Goal: Information Seeking & Learning: Check status

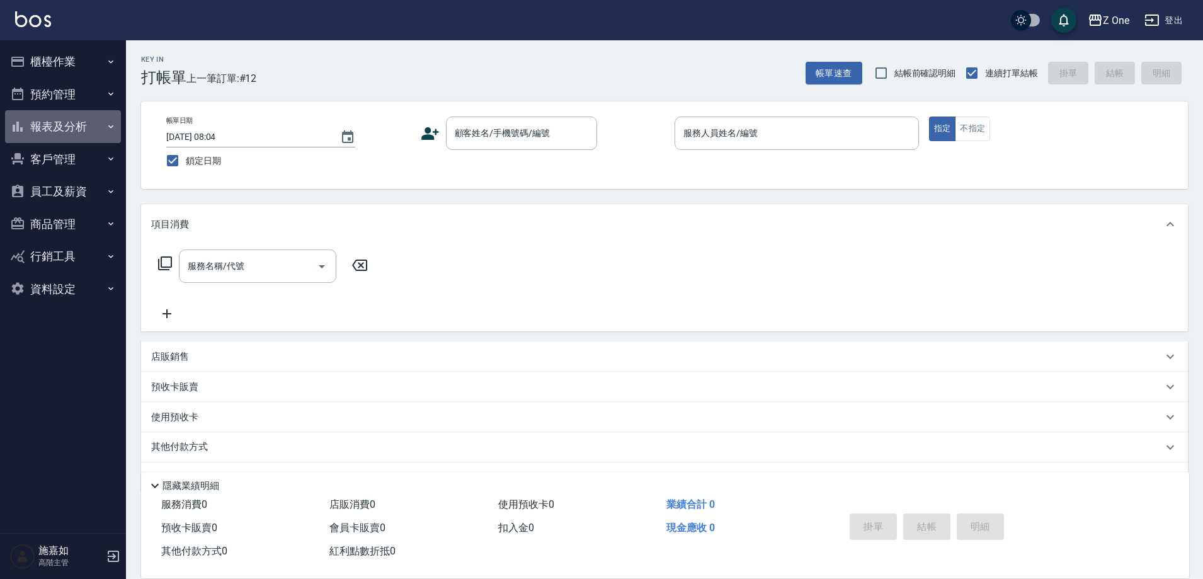
click at [103, 125] on button "報表及分析" at bounding box center [63, 126] width 116 height 33
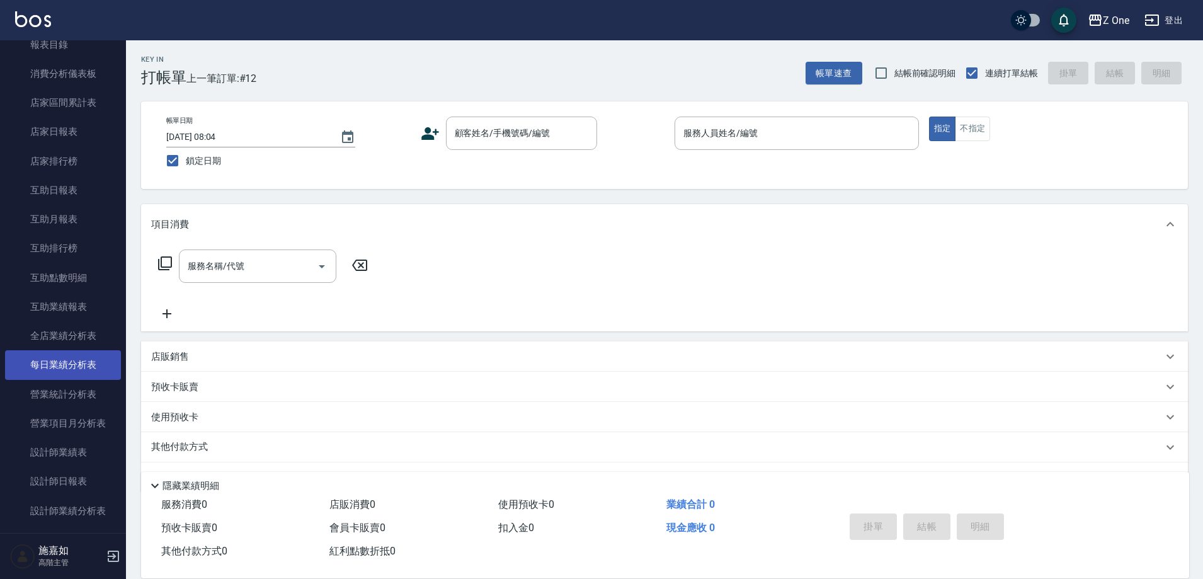
scroll to position [126, 0]
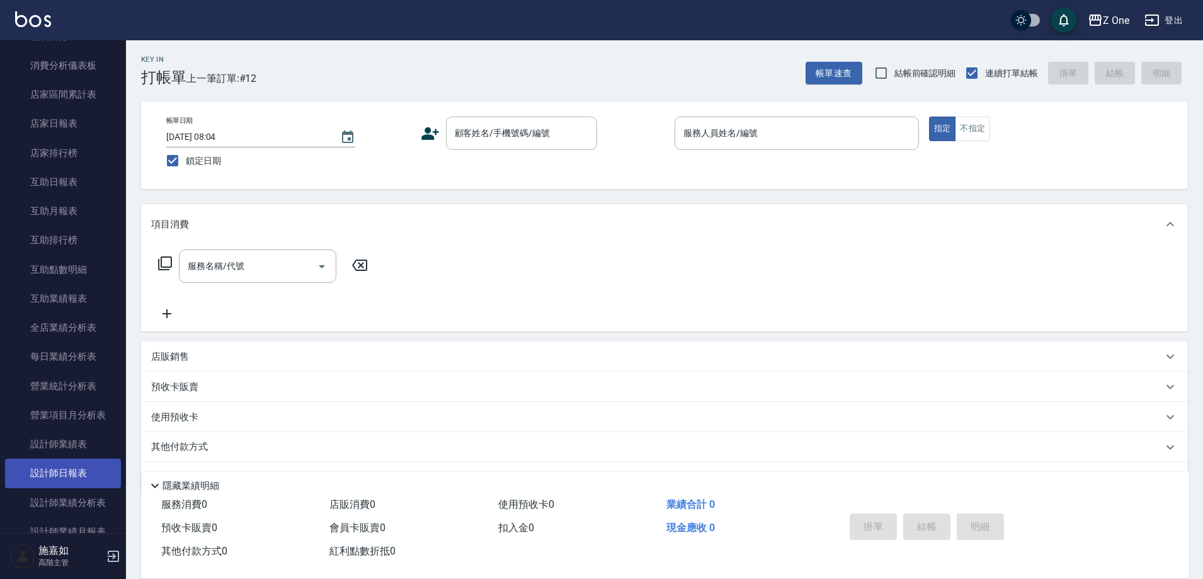
click at [67, 470] on link "設計師日報表" at bounding box center [63, 473] width 116 height 29
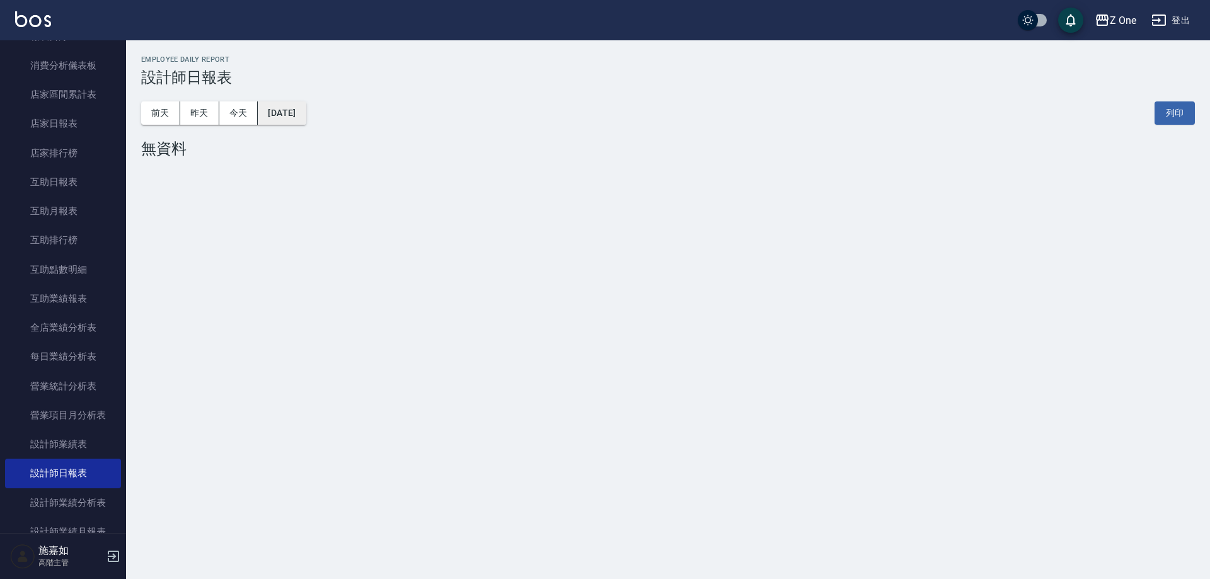
click at [303, 122] on button "[DATE]" at bounding box center [282, 112] width 48 height 23
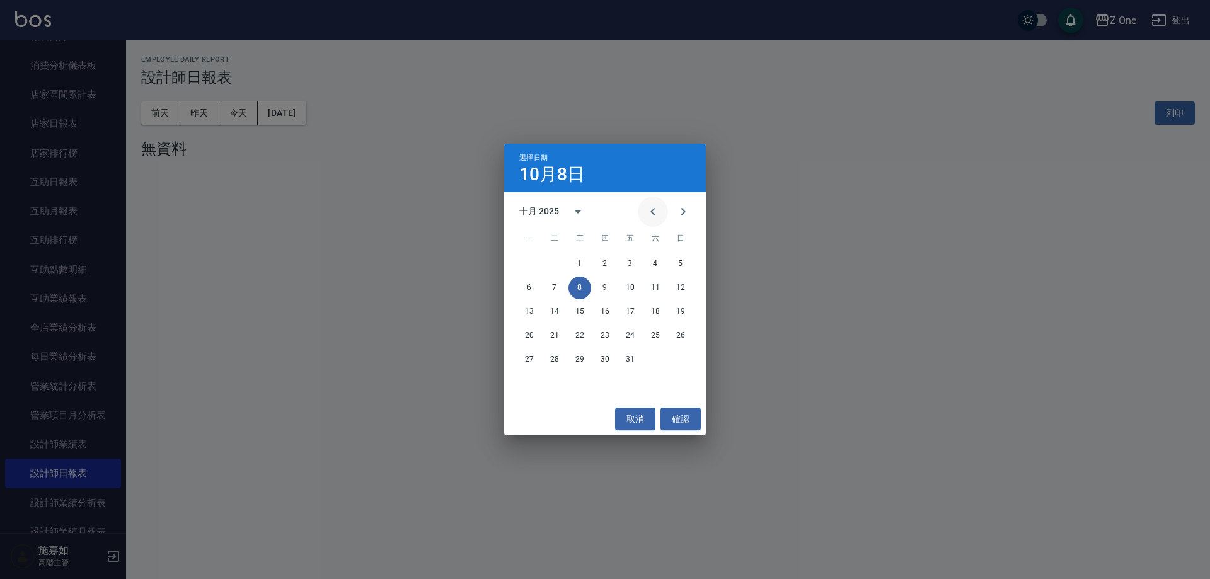
click at [654, 217] on icon "Previous month" at bounding box center [652, 211] width 15 height 15
click at [585, 363] on button "25" at bounding box center [579, 359] width 23 height 23
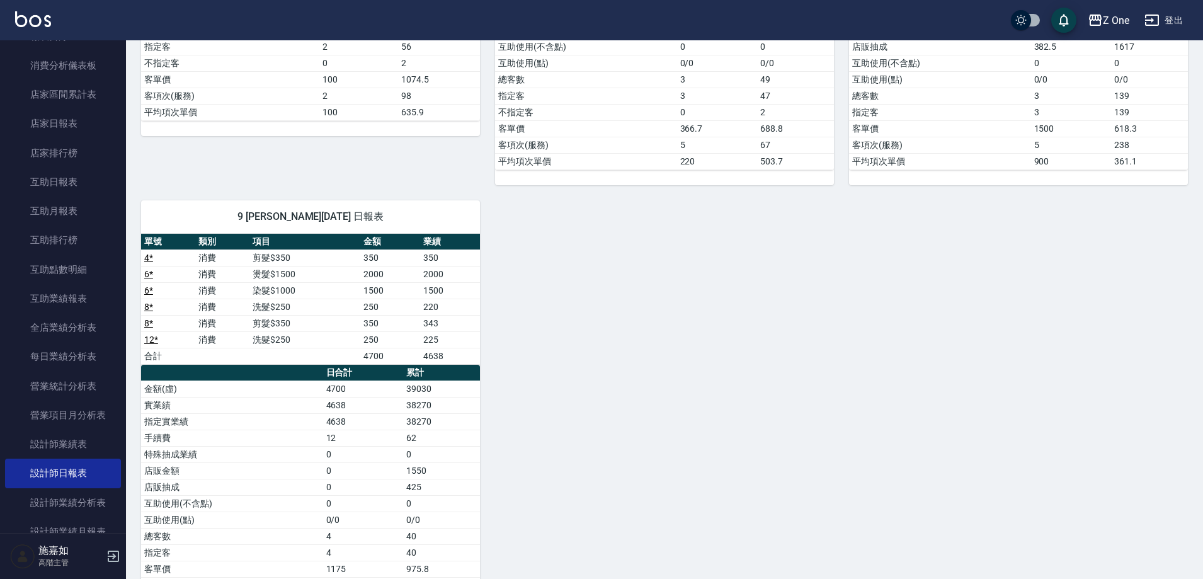
scroll to position [395, 0]
